Goal: Check status: Check status

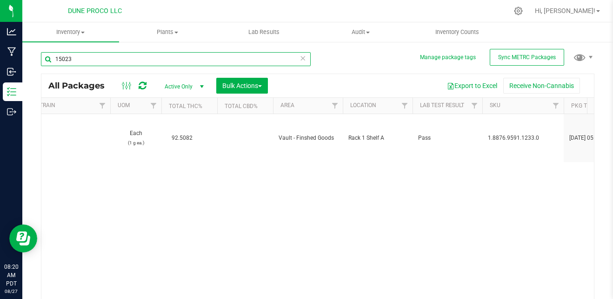
click at [92, 58] on input "15023" at bounding box center [176, 59] width 270 height 14
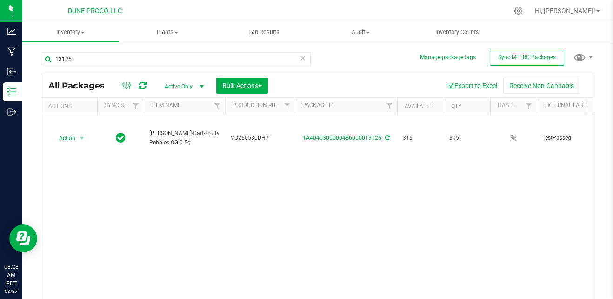
click at [87, 214] on div "Action Action Adjust qty Create package Edit attributes Global inventory Locate…" at bounding box center [317, 208] width 553 height 188
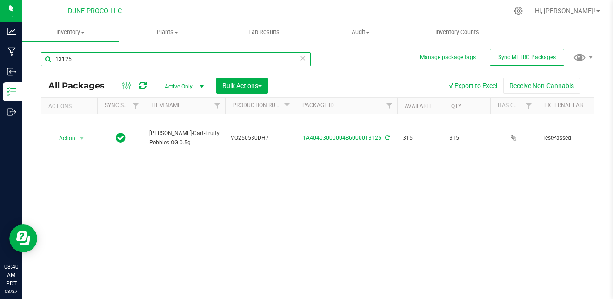
click at [170, 58] on input "13125" at bounding box center [176, 59] width 270 height 14
click at [228, 60] on input "13140" at bounding box center [176, 59] width 270 height 14
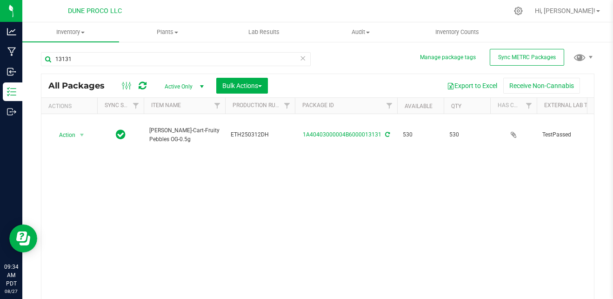
click at [76, 69] on div "13131" at bounding box center [176, 62] width 270 height 21
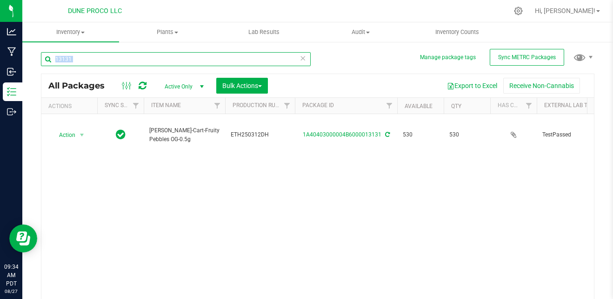
drag, startPoint x: 76, startPoint y: 69, endPoint x: 80, endPoint y: 56, distance: 13.1
click at [80, 56] on input "13131" at bounding box center [176, 59] width 270 height 14
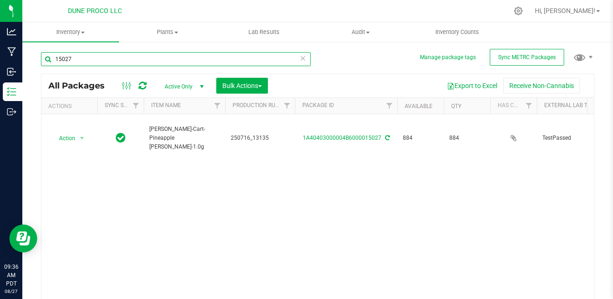
click at [80, 56] on input "15027" at bounding box center [176, 59] width 270 height 14
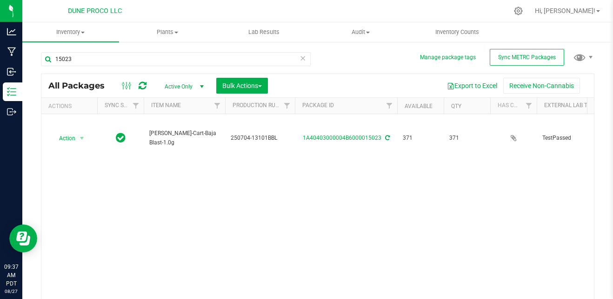
click at [292, 202] on div "Action Action Adjust qty Create package Edit attributes Global inventory Locate…" at bounding box center [317, 208] width 553 height 188
click at [140, 193] on div "Action Action Adjust qty Create package Edit attributes Global inventory Locate…" at bounding box center [317, 208] width 553 height 188
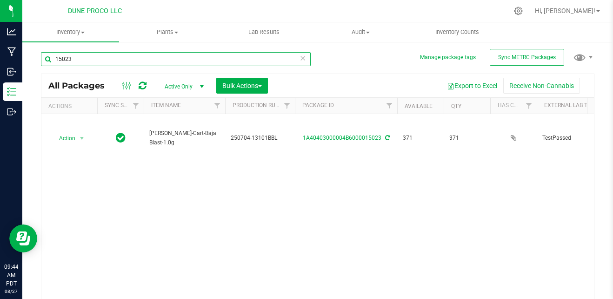
click at [134, 64] on input "15023" at bounding box center [176, 59] width 270 height 14
type input "13135"
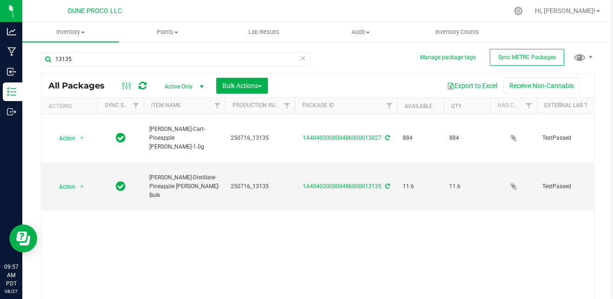
click at [120, 221] on div "Action Action Adjust qty Create package Edit attributes Global inventory Locate…" at bounding box center [317, 208] width 553 height 188
